Goal: Information Seeking & Learning: Learn about a topic

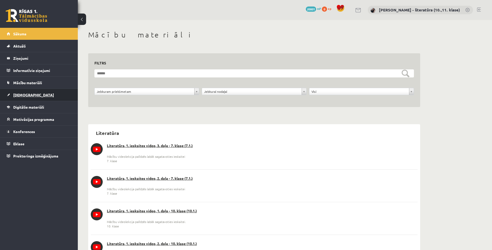
click at [23, 91] on link "[DEMOGRAPHIC_DATA]" at bounding box center [39, 95] width 65 height 12
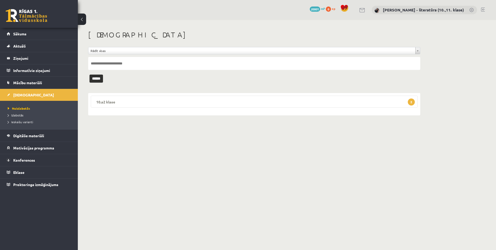
click at [137, 102] on legend "10.a2 klase 2" at bounding box center [254, 102] width 327 height 12
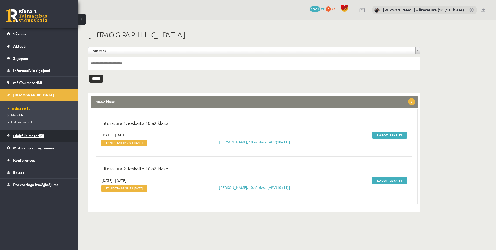
click at [30, 132] on link "Digitālie materiāli" at bounding box center [39, 136] width 65 height 12
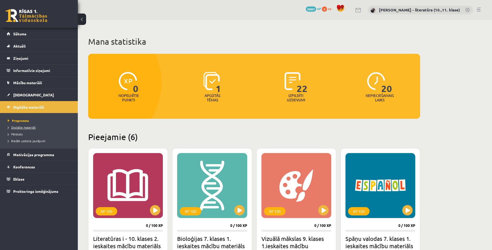
click at [24, 127] on span "Digitālie materiāli" at bounding box center [22, 127] width 28 height 4
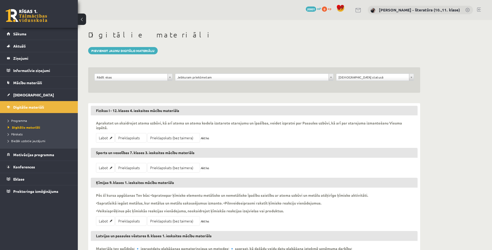
click at [150, 83] on div "**********" at bounding box center [133, 78] width 81 height 10
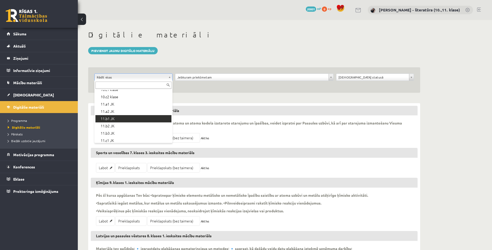
scroll to position [104, 0]
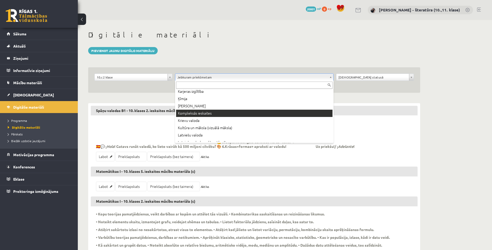
scroll to position [130, 0]
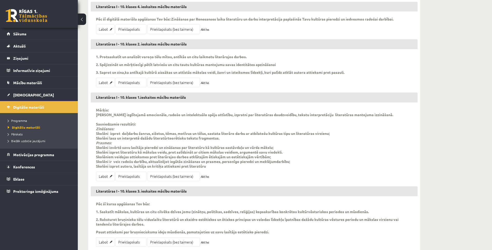
scroll to position [119, 0]
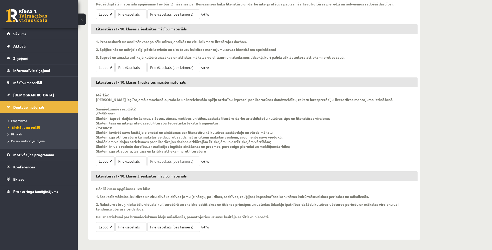
click at [168, 163] on link "Priekšapskats (bez taimera)" at bounding box center [173, 161] width 53 height 10
click at [25, 93] on span "[DEMOGRAPHIC_DATA]" at bounding box center [33, 94] width 41 height 5
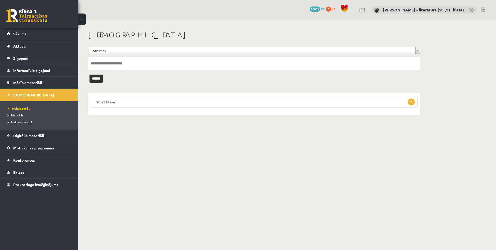
click at [113, 102] on legend "10.a2 klase 2" at bounding box center [254, 102] width 327 height 12
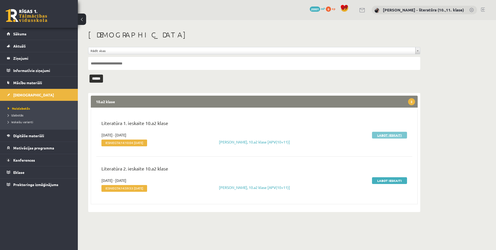
click at [396, 136] on link "Labot ieskaiti" at bounding box center [389, 135] width 35 height 7
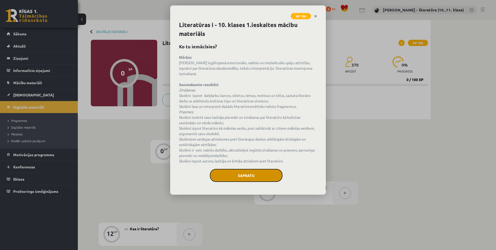
click at [240, 169] on button "Sapratu" at bounding box center [246, 175] width 73 height 13
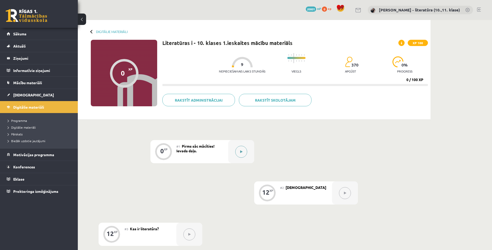
click at [241, 148] on button at bounding box center [241, 152] width 12 height 12
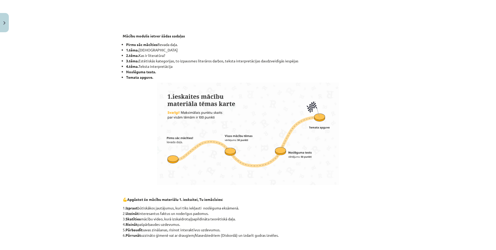
scroll to position [286, 0]
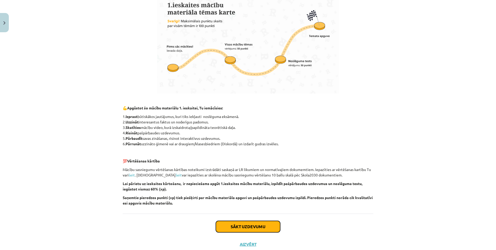
click at [240, 224] on button "Sākt uzdevumu" at bounding box center [248, 226] width 64 height 11
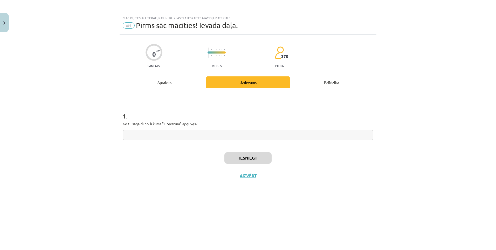
scroll to position [0, 0]
click at [240, 140] on input "text" at bounding box center [248, 135] width 251 height 11
type input "*"
click at [250, 154] on button "Iesniegt" at bounding box center [248, 157] width 47 height 11
click at [247, 178] on button "Nākamā nodarbība" at bounding box center [248, 179] width 51 height 12
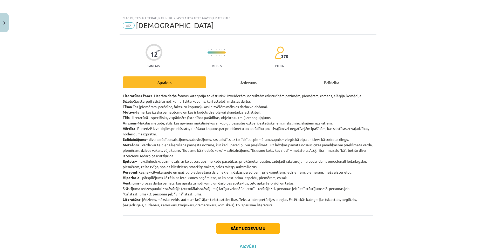
drag, startPoint x: 119, startPoint y: 94, endPoint x: 306, endPoint y: 209, distance: 219.7
click at [306, 209] on div "12 XP Saņemsi Viegls 370 pilda Apraksts Uzdevums Palīdzība Literatūras žanrs –L…" at bounding box center [248, 145] width 257 height 220
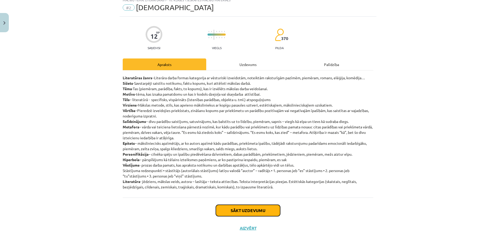
click at [265, 208] on button "Sākt uzdevumu" at bounding box center [248, 210] width 64 height 11
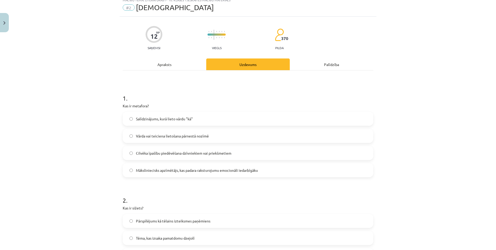
scroll to position [13, 0]
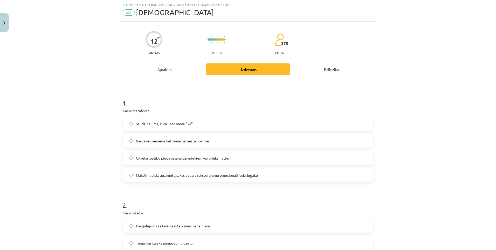
click at [185, 119] on label "Salīdzinājums, kurā lieto vārdu "kā"" at bounding box center [248, 123] width 250 height 13
click at [227, 173] on span "Māksliniecisks apzīmētājs, kas padara raksturojumu emocionāli iedarbīgāku" at bounding box center [197, 174] width 122 height 5
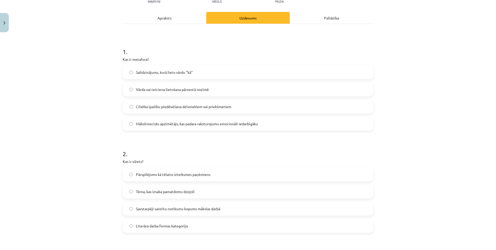
scroll to position [65, 0]
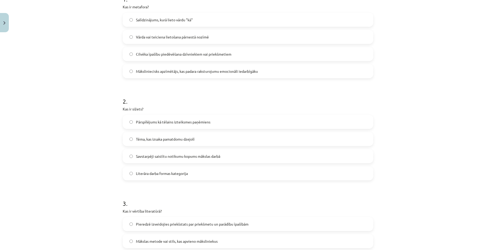
click at [189, 155] on span "Savstarpēji saistītu notikumu kopums mākslas darbā" at bounding box center [178, 155] width 84 height 5
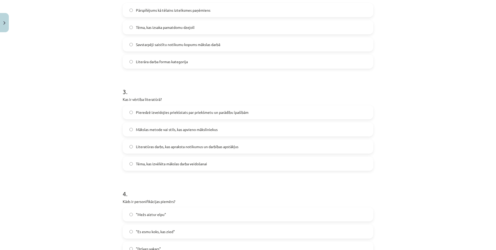
scroll to position [195, 0]
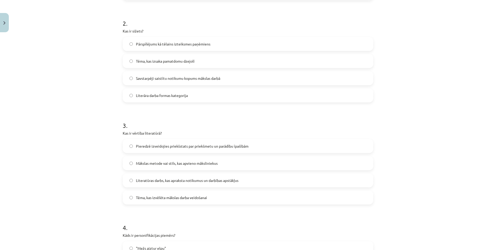
click at [214, 149] on label "Pieredzē izveidojies priekšstats par priekšmetu un parādību īpašībām" at bounding box center [248, 145] width 250 height 13
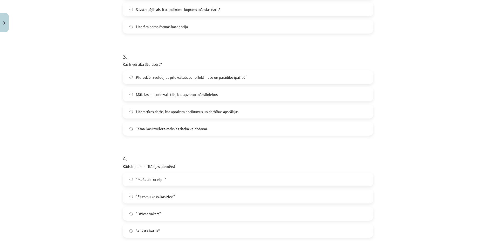
scroll to position [273, 0]
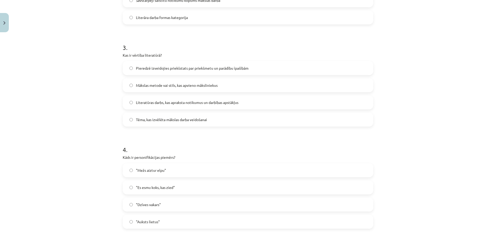
click at [185, 175] on label ""Mežs aiztur elpu"" at bounding box center [248, 170] width 250 height 13
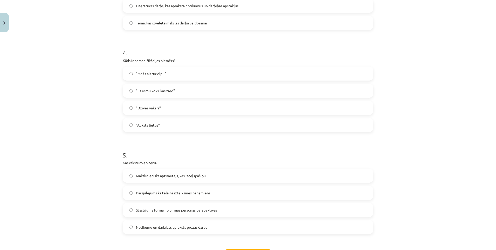
scroll to position [376, 0]
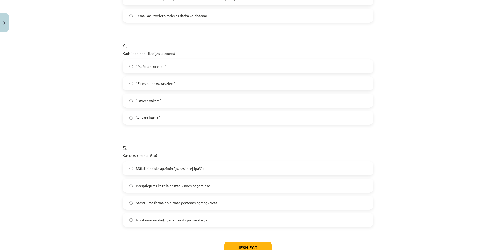
click at [188, 171] on label "Māksliniecisks apzīmētājs, kas izceļ īpašību" at bounding box center [248, 168] width 250 height 13
click at [248, 248] on button "Iesniegt" at bounding box center [248, 247] width 47 height 11
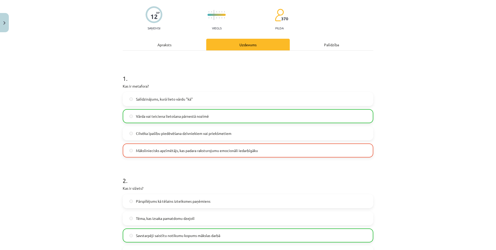
scroll to position [0, 0]
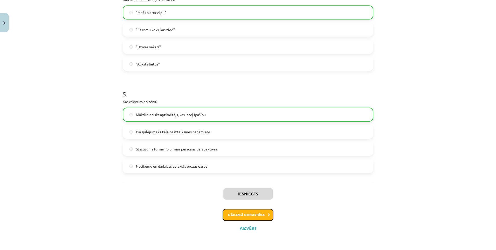
click at [254, 214] on button "Nākamā nodarbība" at bounding box center [248, 215] width 51 height 12
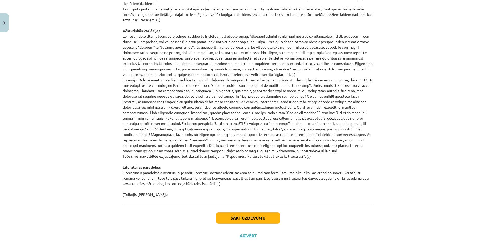
scroll to position [491, 0]
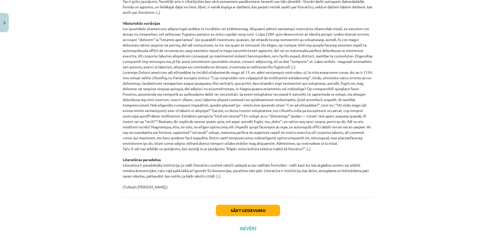
drag, startPoint x: 119, startPoint y: 132, endPoint x: 322, endPoint y: 189, distance: 210.8
drag, startPoint x: 322, startPoint y: 189, endPoint x: 204, endPoint y: 85, distance: 157.3
click at [251, 212] on button "Sākt uzdevumu" at bounding box center [248, 210] width 64 height 11
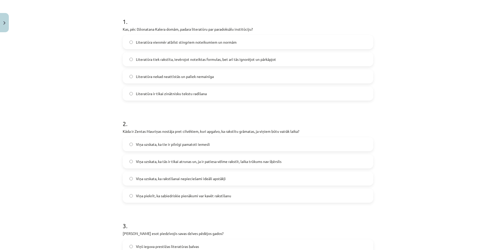
scroll to position [13, 0]
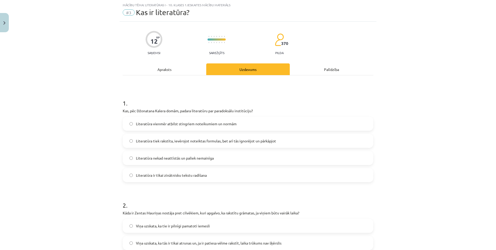
click at [179, 132] on div "Literatūra vienmēr atbilst stingriem noteikumiem un normām Literatūra tiek raks…" at bounding box center [248, 149] width 251 height 65
click at [185, 125] on span "Literatūra vienmēr atbilst stingriem noteikumiem un normām" at bounding box center [186, 123] width 101 height 5
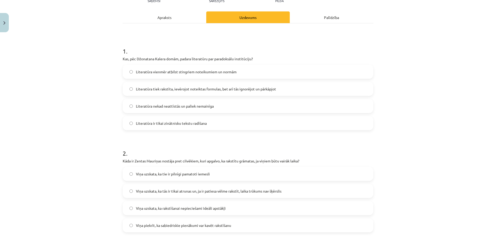
click at [167, 171] on label "Viņa uzskata, ka tie ir pilnīgi pamatoti iemesli" at bounding box center [248, 173] width 250 height 13
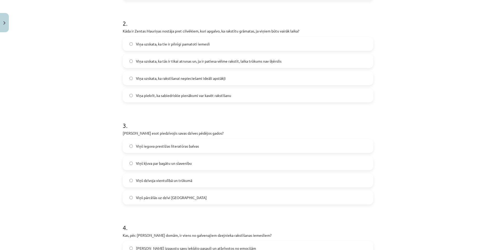
click at [165, 147] on span "Viņš ieguva prestižas literatūras balvas" at bounding box center [167, 145] width 63 height 5
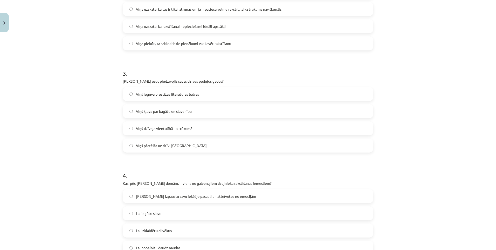
click at [167, 183] on p "Kas, pēc Zentas Mauriņas domām, ir viens no galvenajiem dzejnieka rakstīšanas i…" at bounding box center [248, 182] width 251 height 5
click at [171, 198] on span "Lai izpaustu savu iekšējo pasauli un atbrīvotos no emocijām" at bounding box center [196, 195] width 120 height 5
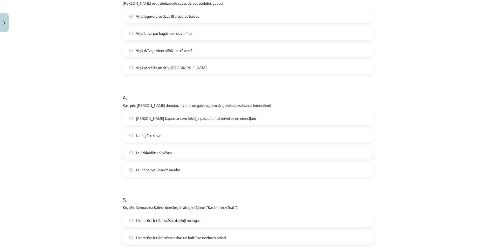
drag, startPoint x: 147, startPoint y: 236, endPoint x: 153, endPoint y: 226, distance: 12.0
click at [147, 236] on span "Literatūra ir tikai vēsturiskas un kultūras nozīmes teksti" at bounding box center [181, 237] width 90 height 5
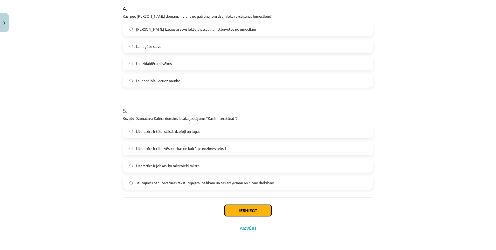
click at [263, 210] on button "Iesniegt" at bounding box center [248, 210] width 47 height 11
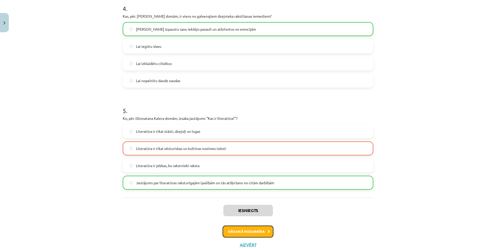
click at [257, 231] on button "Nākamā nodarbība" at bounding box center [248, 231] width 51 height 12
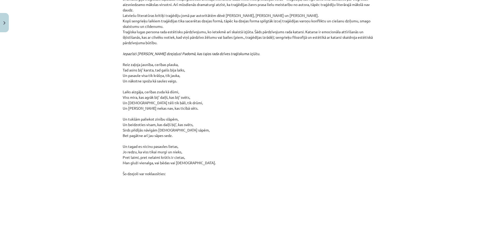
scroll to position [4488, 0]
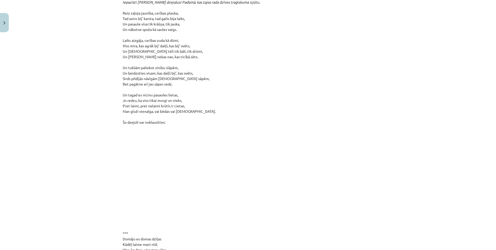
drag, startPoint x: 119, startPoint y: 141, endPoint x: 370, endPoint y: 86, distance: 256.9
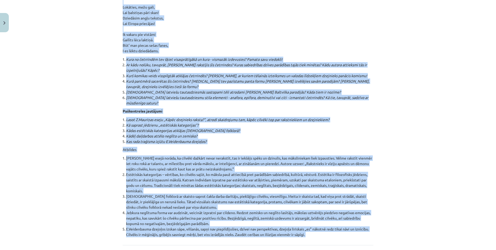
scroll to position [5501, 0]
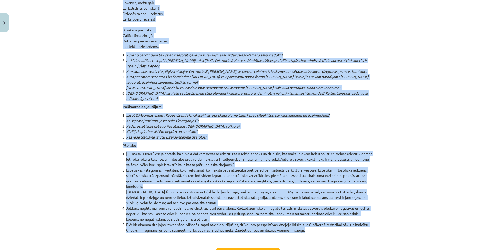
drag, startPoint x: 120, startPoint y: 39, endPoint x: 306, endPoint y: 186, distance: 237.1
click at [216, 248] on button "Sākt uzdevumu" at bounding box center [248, 253] width 64 height 11
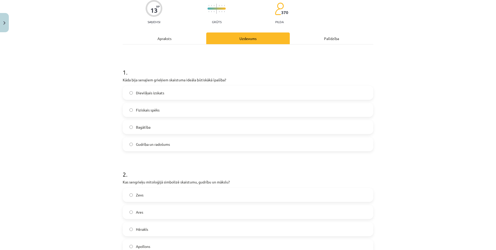
scroll to position [91, 0]
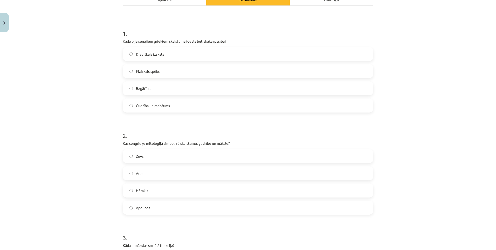
click at [177, 53] on label "Dievišķais izskats" at bounding box center [248, 54] width 250 height 13
click at [161, 162] on label "Zevs" at bounding box center [248, 156] width 250 height 13
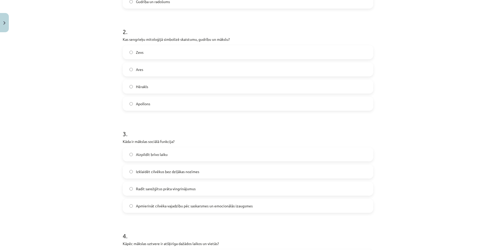
click at [154, 145] on div "3 . Kāda ir mākslas sociālā funkcija? Aizpildīt brīvo laiku Izklaidēt cilvēkus …" at bounding box center [248, 167] width 251 height 92
click at [152, 151] on label "Aizpildīt brīvo laiku" at bounding box center [248, 154] width 250 height 13
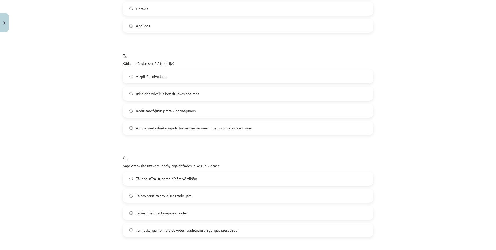
click at [158, 183] on label "Tā ir balstīta uz nemainīgām vērtībām" at bounding box center [248, 178] width 250 height 13
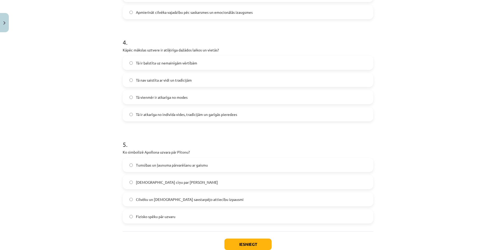
scroll to position [402, 0]
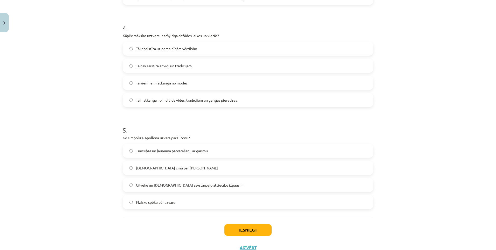
click at [165, 164] on label "Dievu cīņu par varu" at bounding box center [248, 167] width 250 height 13
click at [242, 226] on button "Iesniegt" at bounding box center [248, 229] width 47 height 11
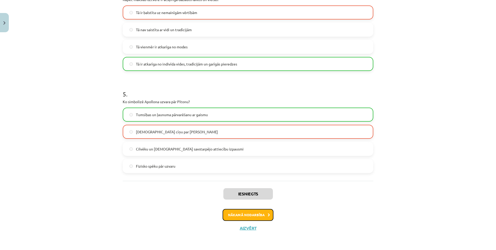
click at [246, 213] on button "Nākamā nodarbība" at bounding box center [248, 215] width 51 height 12
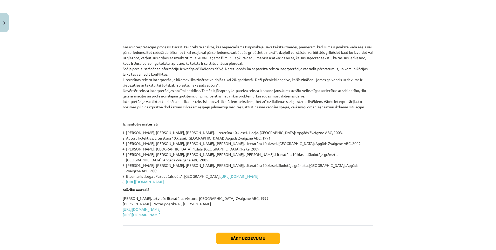
scroll to position [143, 0]
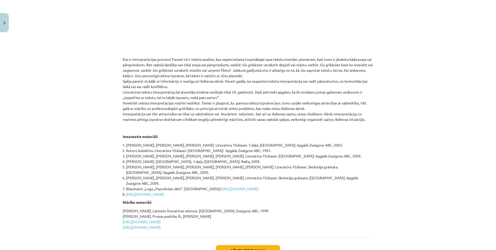
drag, startPoint x: 117, startPoint y: 57, endPoint x: 293, endPoint y: 219, distance: 239.0
click at [293, 219] on div "Mācību tēma: Literatūras i - 10. klases 1.ieskaites mācību materiāls #5 Teksta …" at bounding box center [248, 125] width 496 height 250
click at [257, 245] on button "Sākt uzdevumu" at bounding box center [248, 250] width 64 height 11
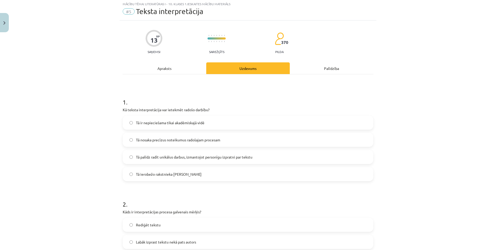
scroll to position [13, 0]
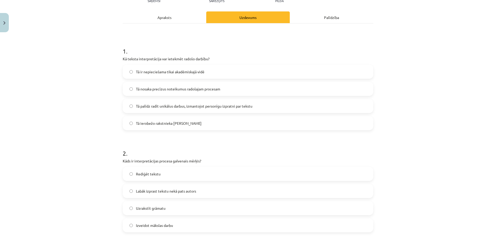
click at [150, 73] on span "Tā ir nepieciešama tikai akadēmiskajā vidē" at bounding box center [170, 71] width 69 height 5
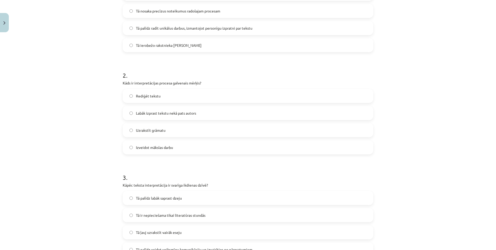
click at [155, 119] on label "Labāk izprast tekstu nekā pats autors" at bounding box center [248, 112] width 250 height 13
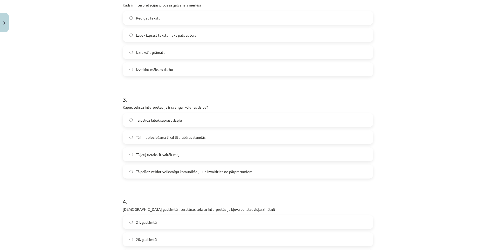
click at [159, 138] on span "Tā ir nepieciešama tikai literatūras stundās" at bounding box center [171, 136] width 70 height 5
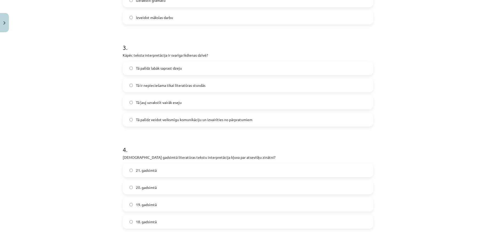
click at [151, 166] on label "21. gadsimtā" at bounding box center [248, 170] width 250 height 13
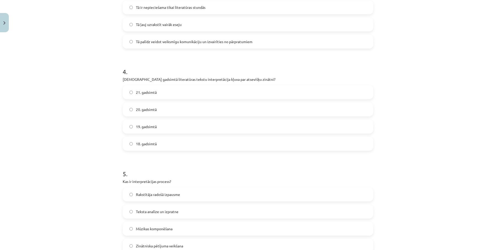
click at [156, 195] on span "Rakstītāja radošā izpausme" at bounding box center [158, 194] width 44 height 5
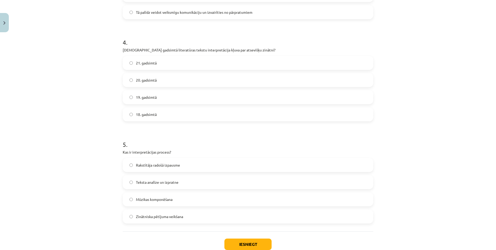
scroll to position [414, 0]
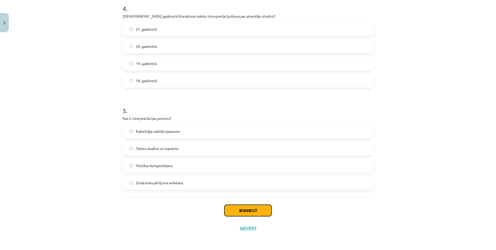
click at [238, 210] on button "Iesniegt" at bounding box center [248, 210] width 47 height 11
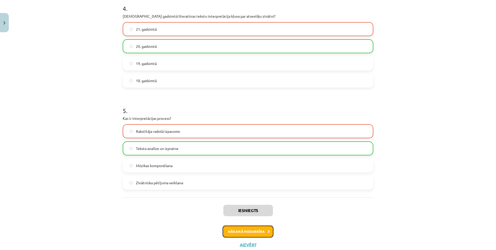
click at [243, 227] on button "Nākamā nodarbība" at bounding box center [248, 231] width 51 height 12
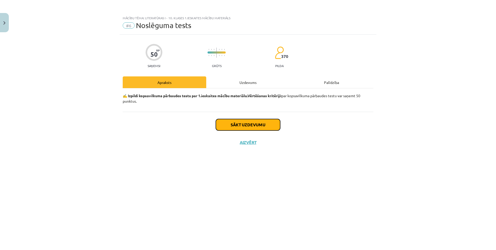
click at [249, 124] on button "Sākt uzdevumu" at bounding box center [248, 124] width 64 height 11
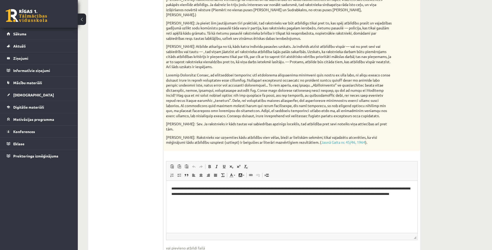
scroll to position [182, 0]
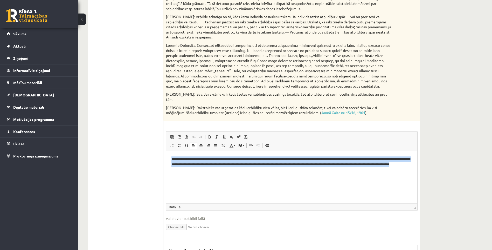
drag, startPoint x: 213, startPoint y: 171, endPoint x: 163, endPoint y: 156, distance: 52.2
click at [166, 156] on html "**********" at bounding box center [291, 164] width 251 height 26
copy p "**********"
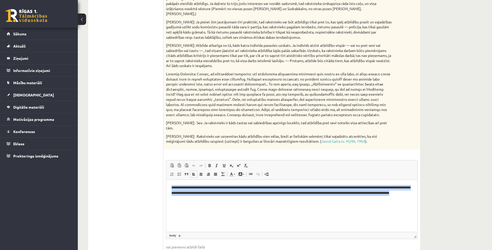
scroll to position [156, 0]
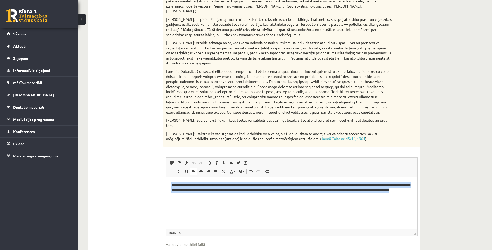
click at [229, 199] on html "**********" at bounding box center [291, 190] width 251 height 26
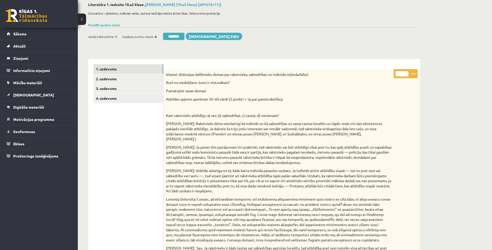
scroll to position [0, 0]
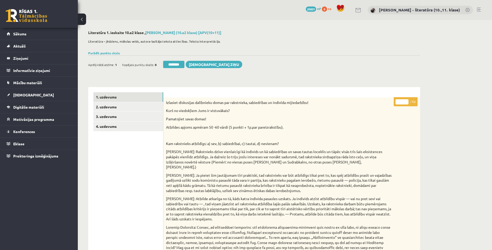
click at [405, 101] on input "*" at bounding box center [402, 101] width 13 height 5
click at [406, 100] on input "*" at bounding box center [402, 101] width 13 height 5
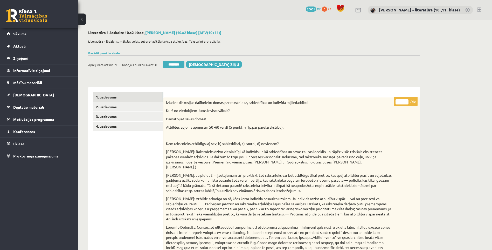
type input "*"
click at [406, 100] on input "*" at bounding box center [402, 101] width 13 height 5
click at [367, 67] on div "Ieskaite saglabāta! Aprēķinātā atzīme: 1 Kopējais punktu skaits: 0 ******** Sūt…" at bounding box center [254, 62] width 332 height 15
click at [152, 107] on link "2. uzdevums" at bounding box center [128, 107] width 70 height 10
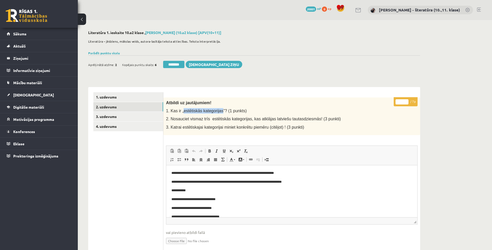
drag, startPoint x: 183, startPoint y: 112, endPoint x: 218, endPoint y: 112, distance: 35.3
click at [218, 112] on span "1. Kas ir „estētiskās kategorijas”? (1 punkts)" at bounding box center [206, 111] width 81 height 4
copy span "estētiskās kategorijas"
click at [179, 113] on span "1. Kas ir „estētiskās kategorijas”? (1 punkts)" at bounding box center [206, 111] width 81 height 4
drag, startPoint x: 171, startPoint y: 111, endPoint x: 220, endPoint y: 111, distance: 49.6
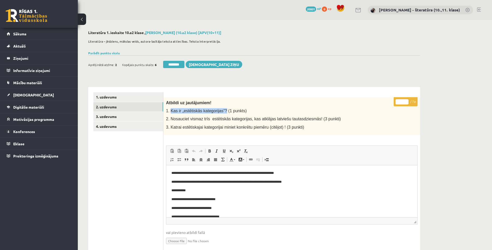
click at [220, 111] on span "1. Kas ir „estētiskās kategorijas”? (1 punkts)" at bounding box center [206, 111] width 81 height 4
copy span "Kas ir „estētiskās kategorijas”?"
click at [288, 172] on p "**********" at bounding box center [290, 172] width 237 height 5
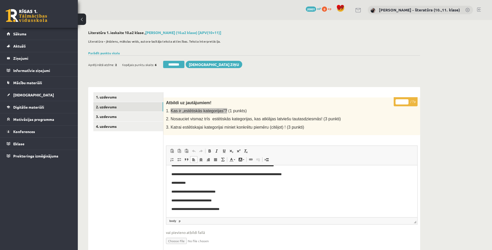
scroll to position [26, 0]
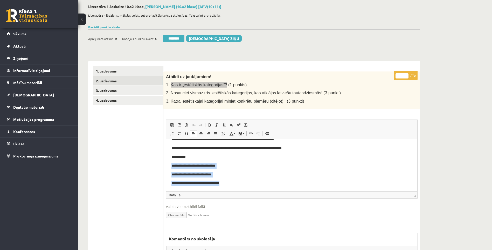
drag, startPoint x: 228, startPoint y: 180, endPoint x: 171, endPoint y: 165, distance: 59.3
click at [171, 165] on html "**********" at bounding box center [291, 160] width 251 height 59
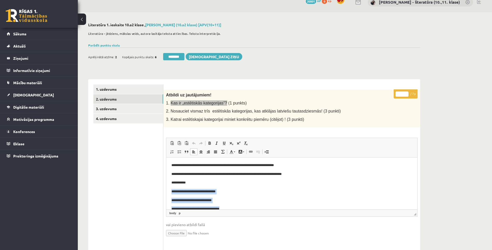
scroll to position [0, 0]
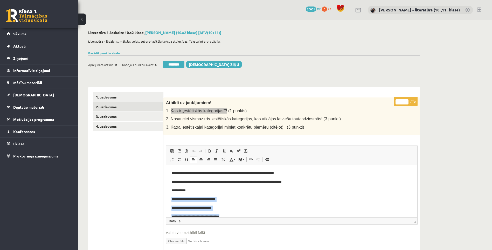
click at [224, 197] on p "**********" at bounding box center [290, 198] width 237 height 5
click at [232, 205] on p "**********" at bounding box center [290, 207] width 237 height 5
click at [235, 196] on p "**********" at bounding box center [290, 198] width 237 height 5
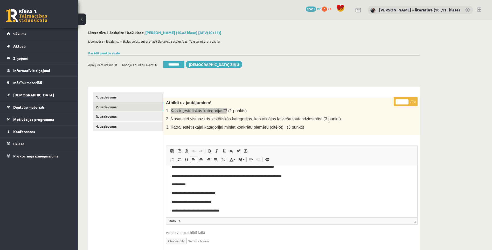
scroll to position [8, 0]
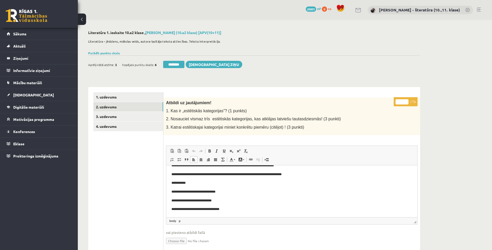
drag, startPoint x: 402, startPoint y: 104, endPoint x: 378, endPoint y: 105, distance: 23.9
click at [378, 105] on div "**********" at bounding box center [292, 231] width 257 height 268
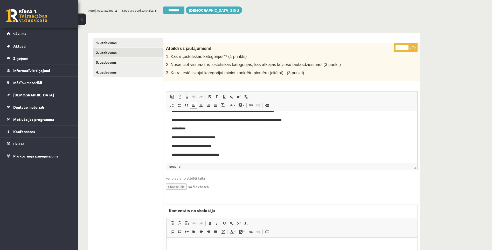
scroll to position [2, 0]
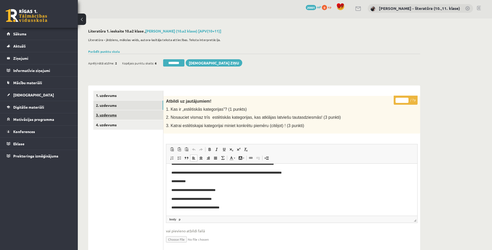
type input "*"
click at [123, 112] on link "3. uzdevums" at bounding box center [128, 115] width 70 height 10
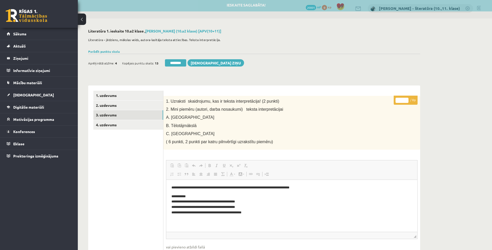
scroll to position [0, 0]
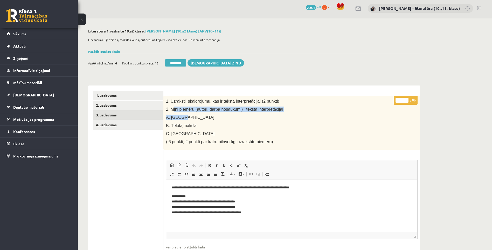
drag, startPoint x: 172, startPoint y: 109, endPoint x: 190, endPoint y: 114, distance: 19.0
click at [190, 114] on div "1. Uzraksti skaidrojumu, kas ir teksta interpretācija! (2 punkti) 2. Mini piemē…" at bounding box center [292, 123] width 257 height 54
drag, startPoint x: 190, startPoint y: 114, endPoint x: 193, endPoint y: 127, distance: 13.0
click at [193, 127] on span "B. Tēlotājmākslā" at bounding box center [181, 125] width 31 height 4
drag, startPoint x: 195, startPoint y: 136, endPoint x: 165, endPoint y: 108, distance: 41.1
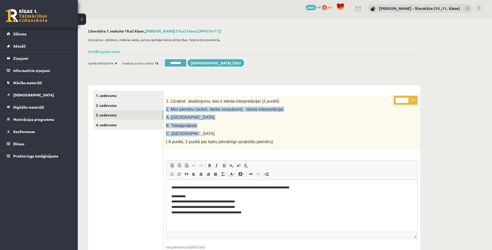
click at [165, 108] on div "1. Uzraksti skaidrojumu, kas ir teksta interpretācija! (2 punkti) 2. Mini piemē…" at bounding box center [292, 123] width 257 height 54
copy div "2. Mini piemēru (autori, darba nosaukumi) teksta interpretācijai A. Mūzikā B. T…"
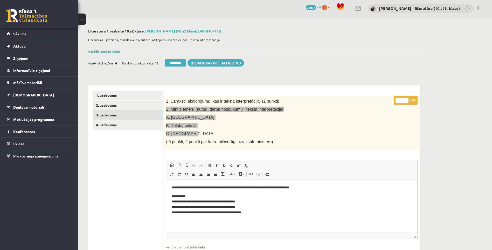
click at [245, 201] on p "**********" at bounding box center [292, 205] width 241 height 22
drag, startPoint x: 248, startPoint y: 200, endPoint x: 177, endPoint y: 204, distance: 70.9
click at [177, 204] on p "**********" at bounding box center [292, 205] width 241 height 22
copy p "**********"
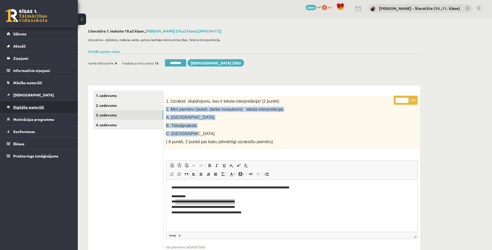
click at [22, 107] on span "Digitālie materiāli" at bounding box center [28, 107] width 31 height 5
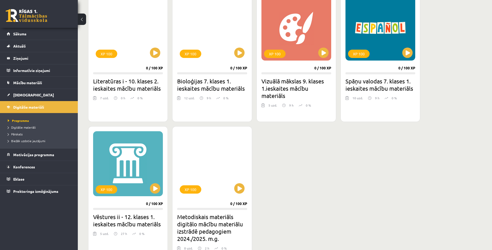
scroll to position [28, 0]
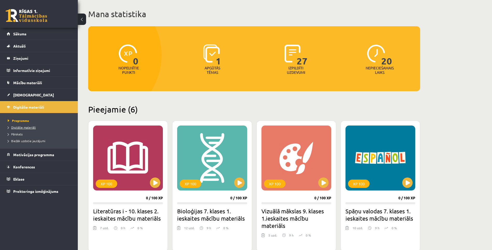
click at [22, 125] on span "Digitālie materiāli" at bounding box center [22, 127] width 28 height 4
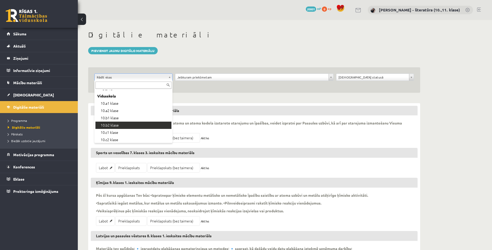
scroll to position [78, 0]
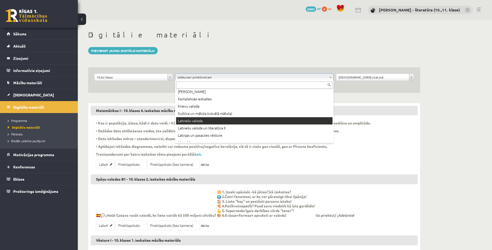
scroll to position [130, 0]
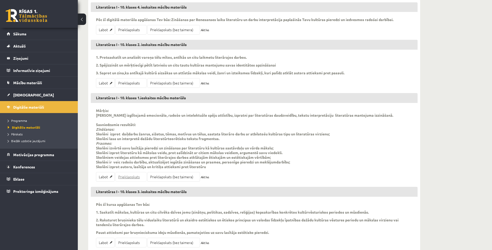
scroll to position [104, 0]
click at [168, 176] on link "Priekšapskats (bez taimera)" at bounding box center [173, 176] width 53 height 10
click at [44, 93] on link "[DEMOGRAPHIC_DATA]" at bounding box center [39, 95] width 65 height 12
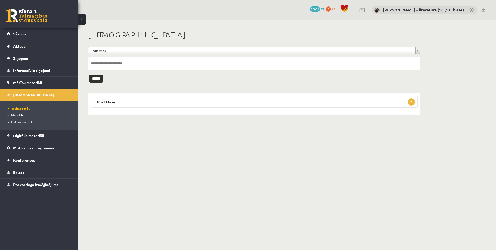
click at [23, 110] on link "Neizlabotās" at bounding box center [40, 108] width 65 height 5
click at [144, 103] on legend "10.a2 klase 2" at bounding box center [254, 102] width 327 height 12
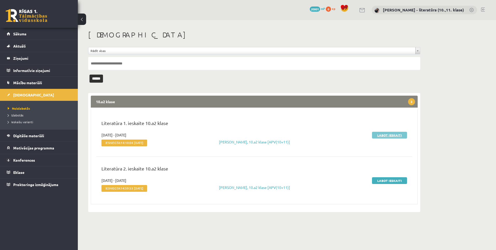
click at [383, 136] on link "Labot ieskaiti" at bounding box center [389, 135] width 35 height 7
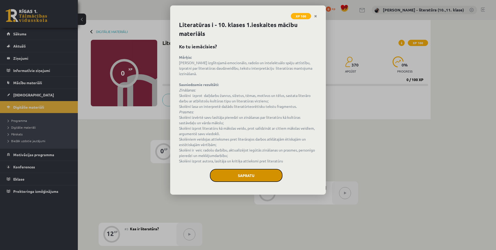
click at [259, 172] on button "Sapratu" at bounding box center [246, 175] width 73 height 13
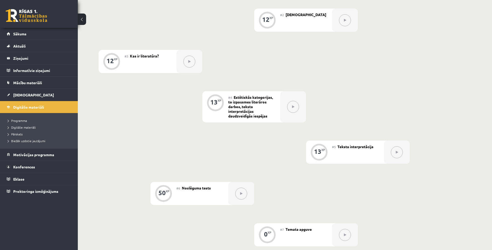
scroll to position [182, 0]
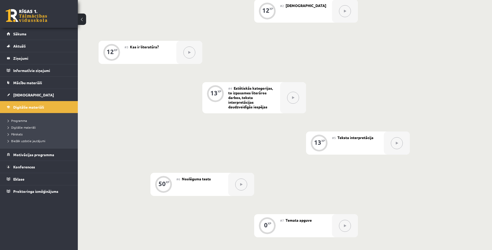
click at [395, 144] on button at bounding box center [397, 143] width 12 height 12
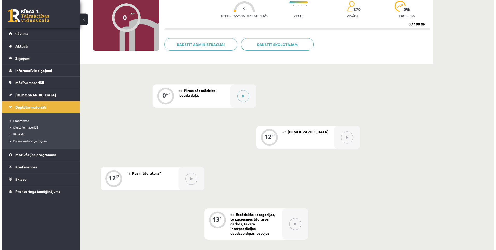
scroll to position [52, 0]
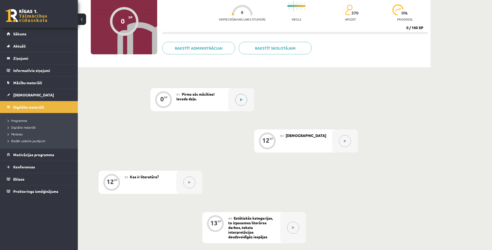
click at [245, 98] on button at bounding box center [241, 100] width 12 height 12
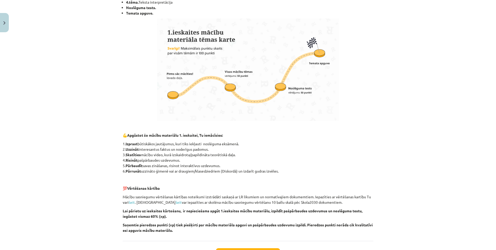
scroll to position [302, 0]
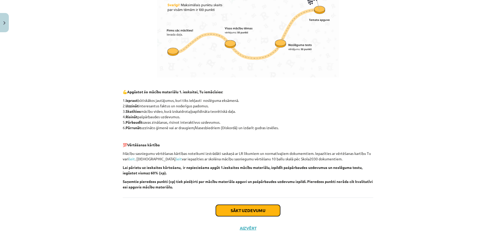
click at [240, 206] on button "Sākt uzdevumu" at bounding box center [248, 210] width 64 height 11
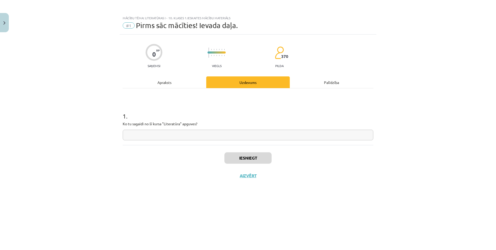
drag, startPoint x: 226, startPoint y: 128, endPoint x: 225, endPoint y: 134, distance: 6.3
click at [226, 129] on div "1 . Ko tu sagaidi no šī kursa "Literatūra" apguves?" at bounding box center [248, 121] width 251 height 37
click at [225, 134] on input "text" at bounding box center [248, 135] width 251 height 11
type input "*"
click at [247, 152] on button "Iesniegt" at bounding box center [248, 157] width 47 height 11
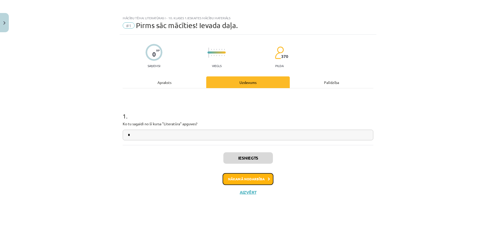
click at [251, 180] on button "Nākamā nodarbība" at bounding box center [248, 179] width 51 height 12
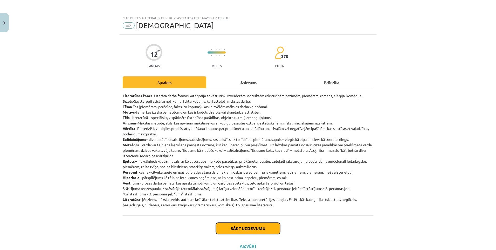
click at [263, 228] on button "Sākt uzdevumu" at bounding box center [248, 227] width 64 height 11
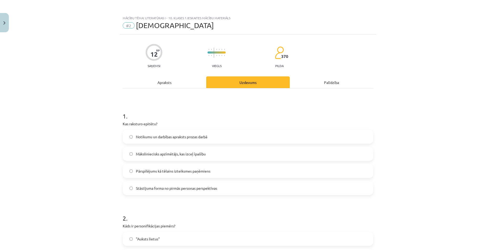
scroll to position [13, 0]
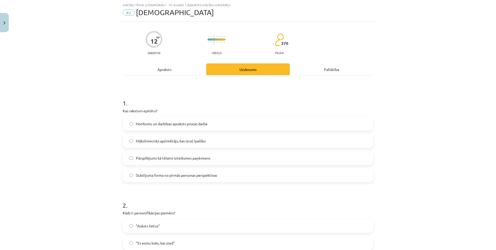
click at [185, 125] on span "Notikumu un darbības apraksts prozas darbā" at bounding box center [171, 123] width 71 height 5
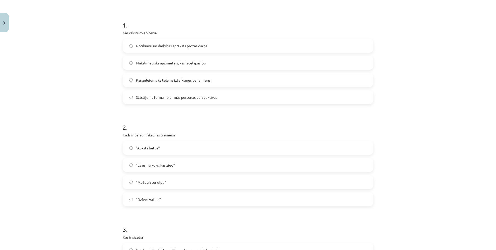
click at [150, 139] on div "2 . Kāds ir personifikācijas piemērs? "Auksts lietus" "Es esmu koks, kas zied" …" at bounding box center [248, 160] width 251 height 92
click at [156, 148] on span ""Auksts lietus"" at bounding box center [148, 147] width 24 height 5
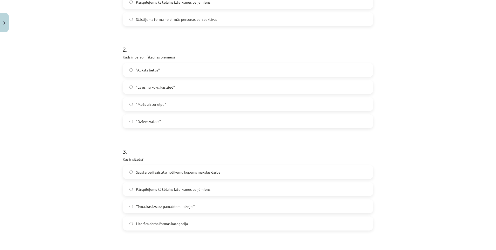
click at [150, 172] on span "Savstarpēji saistītu notikumu kopums mākslas darbā" at bounding box center [178, 171] width 84 height 5
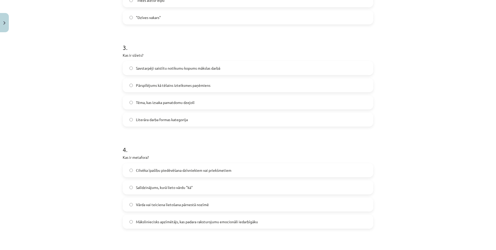
click at [158, 166] on label "Cilvēka īpašību piedēvēšana dzīvniekiem vai priekšmetiem" at bounding box center [248, 170] width 250 height 13
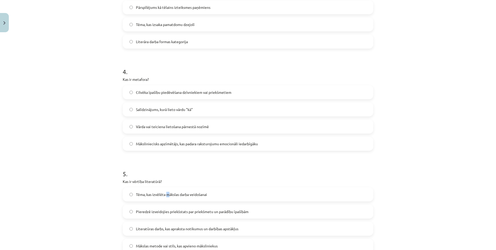
click at [167, 199] on label "Tēma, kas izvēlēta mākslas darba veidošanai" at bounding box center [248, 194] width 250 height 13
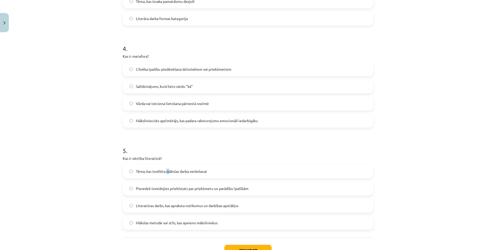
scroll to position [402, 0]
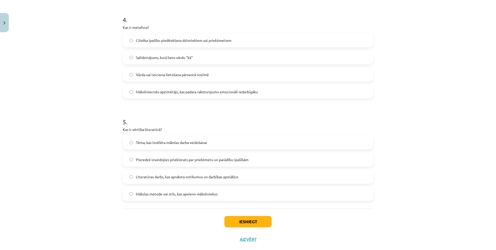
click at [149, 139] on label "Tēma, kas izvēlēta mākslas darba veidošanai" at bounding box center [248, 142] width 250 height 13
click at [243, 223] on button "Iesniegt" at bounding box center [248, 221] width 47 height 11
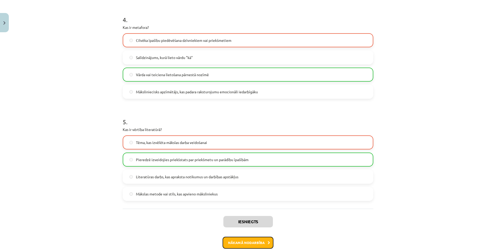
click at [254, 245] on button "Nākamā nodarbība" at bounding box center [248, 243] width 51 height 12
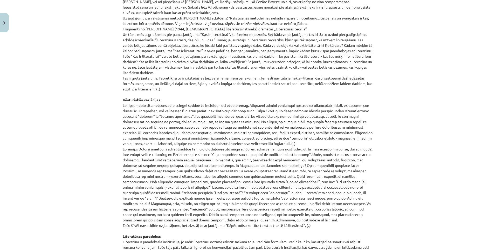
scroll to position [491, 0]
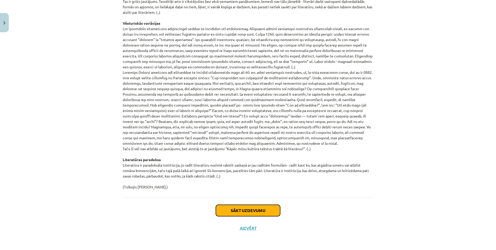
click at [247, 212] on button "Sākt uzdevumu" at bounding box center [248, 210] width 64 height 11
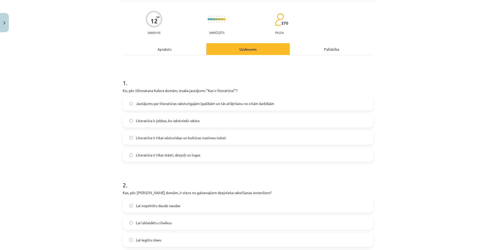
click at [140, 104] on span "Jautājums par literatūras raksturīgajām īpašībām un tās atšķiršanu no citām dar…" at bounding box center [205, 103] width 138 height 5
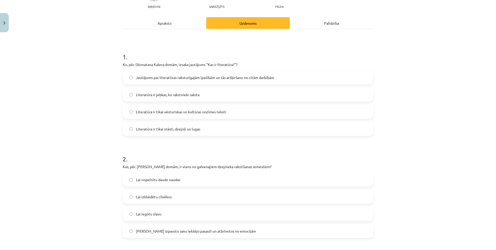
click at [146, 182] on span "Lai nopelnītu daudz naudas" at bounding box center [158, 179] width 44 height 5
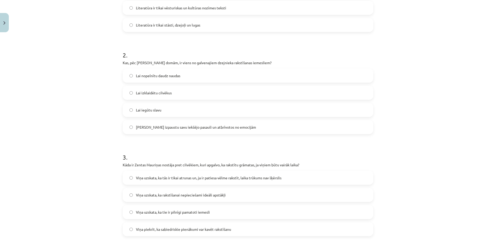
click at [150, 176] on span "Viņa uzskata, ka tās ir tikai atrunas un, ja ir patiesa vēlme rakstīt, laika tr…" at bounding box center [209, 177] width 146 height 5
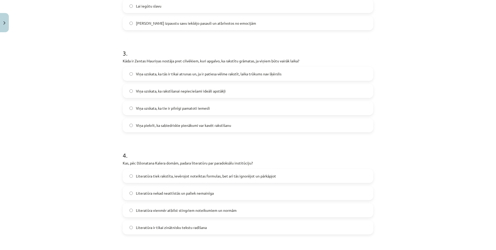
click at [145, 179] on label "Literatūra tiek rakstīta, ievērojot noteiktas formulas, bet arī tās ignorējot u…" at bounding box center [248, 175] width 250 height 13
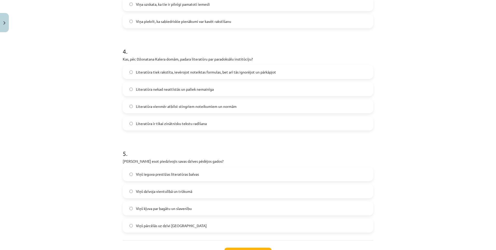
click at [149, 178] on label "Viņš ieguva prestižas literatūras balvas" at bounding box center [248, 173] width 250 height 13
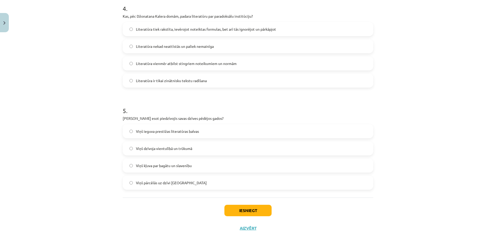
click at [238, 200] on div "Iesniegt Aizvērt" at bounding box center [248, 215] width 251 height 36
drag, startPoint x: 238, startPoint y: 200, endPoint x: 239, endPoint y: 208, distance: 7.4
click at [239, 208] on button "Iesniegt" at bounding box center [248, 210] width 47 height 11
click at [246, 210] on button "Iesniegt" at bounding box center [248, 210] width 47 height 11
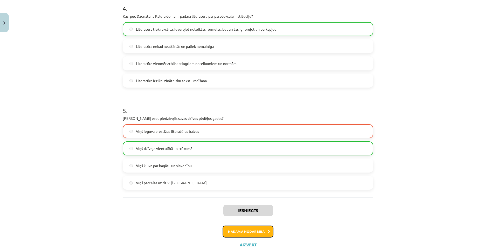
click at [248, 229] on button "Nākamā nodarbība" at bounding box center [248, 231] width 51 height 12
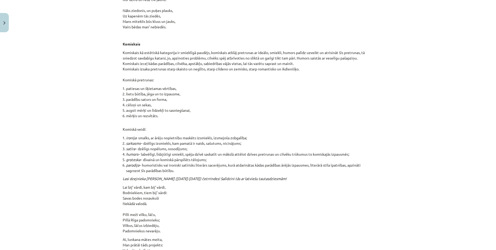
scroll to position [5501, 0]
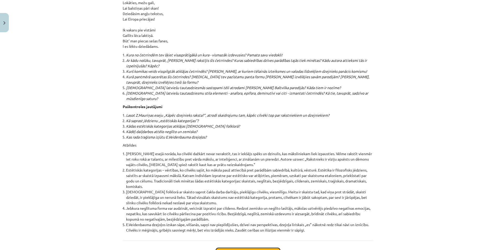
click at [252, 248] on button "Sākt uzdevumu" at bounding box center [248, 253] width 64 height 11
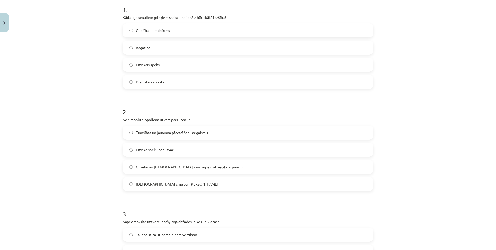
scroll to position [13, 0]
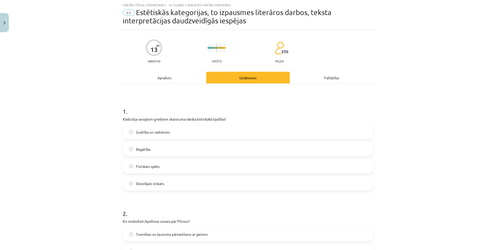
click at [162, 131] on span "Gudrība un radošums" at bounding box center [153, 131] width 34 height 5
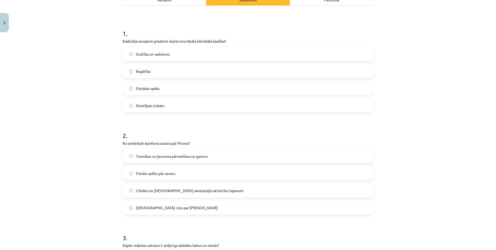
click at [157, 159] on span "Tumsības un ļaunuma pārvarēšanu ar gaismu" at bounding box center [172, 155] width 72 height 5
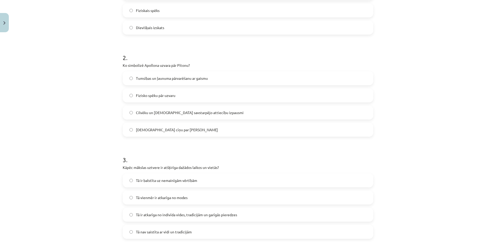
click at [170, 181] on span "Tā ir balstīta uz nemainīgām vērtībām" at bounding box center [166, 180] width 61 height 5
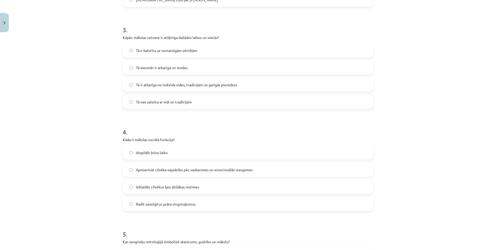
click at [157, 154] on span "Aizpildīt brīvo laiku" at bounding box center [152, 152] width 32 height 5
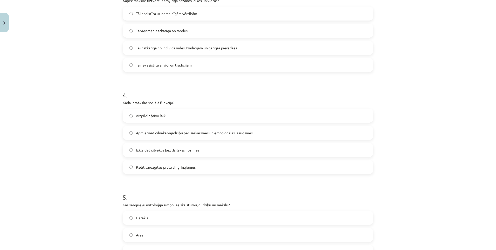
scroll to position [402, 0]
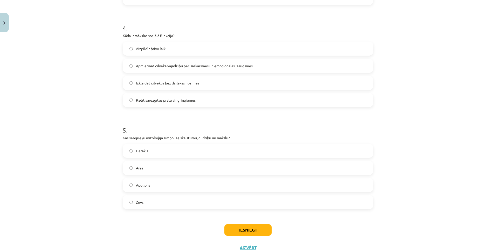
click at [153, 158] on div "Hērakls Ares Apollons Zevs" at bounding box center [248, 176] width 251 height 65
click at [165, 154] on label "Hērakls" at bounding box center [248, 150] width 250 height 13
click at [252, 231] on button "Iesniegt" at bounding box center [248, 229] width 47 height 11
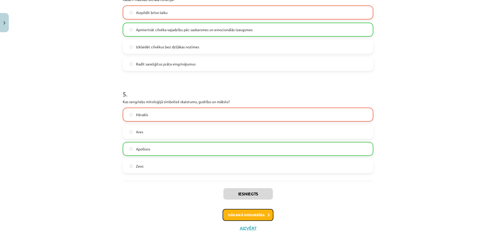
click at [250, 214] on button "Nākamā nodarbība" at bounding box center [248, 215] width 51 height 12
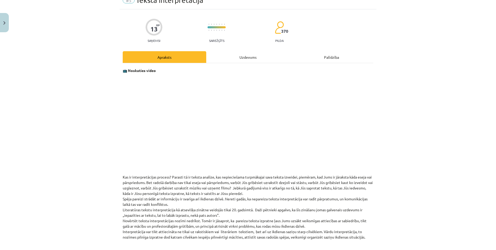
scroll to position [13, 0]
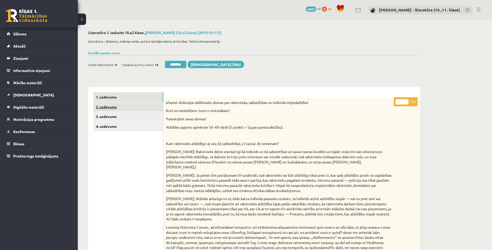
click at [129, 105] on link "2. uzdevums" at bounding box center [128, 107] width 70 height 10
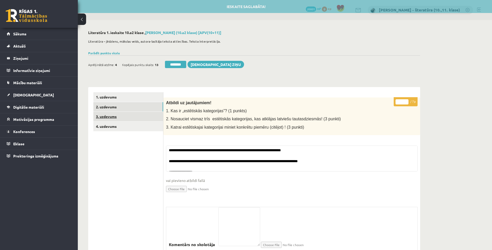
click at [126, 113] on link "3. uzdevums" at bounding box center [128, 117] width 70 height 10
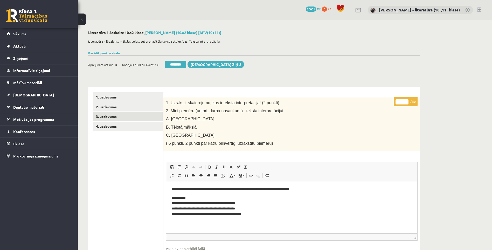
scroll to position [26, 0]
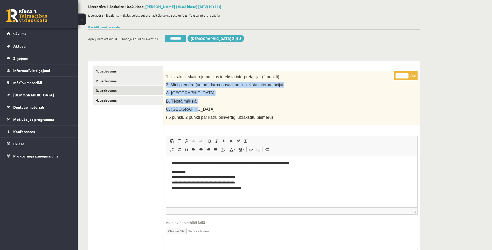
drag, startPoint x: 188, startPoint y: 109, endPoint x: 166, endPoint y: 85, distance: 33.1
click at [166, 85] on div "1. Uzraksti skaidrojumu, kas ir teksta interpretācija! (2 punkti) 2. Mini piemē…" at bounding box center [292, 98] width 257 height 54
copy div "2. Mini piemēru (autori, darba nosaukumi) teksta interpretācijai A. Mūzikā B. T…"
click at [134, 97] on link "4. uzdevums" at bounding box center [128, 101] width 70 height 10
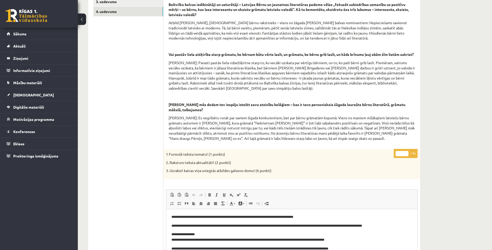
scroll to position [78, 0]
